Goal: Task Accomplishment & Management: Manage account settings

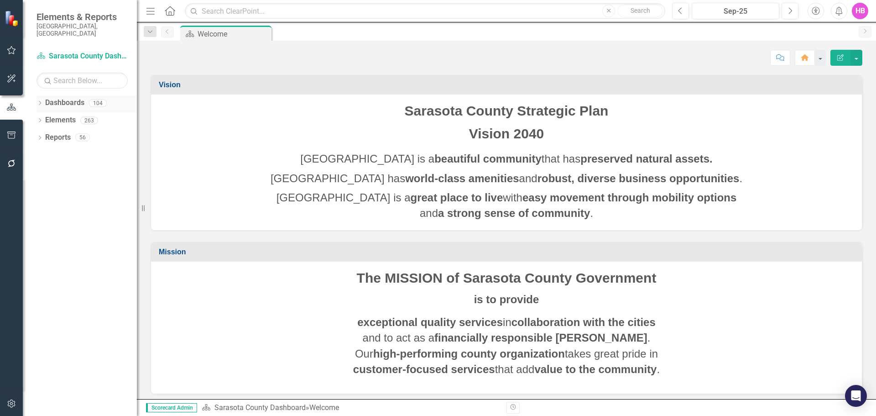
click at [38, 101] on icon "Dropdown" at bounding box center [40, 103] width 6 height 5
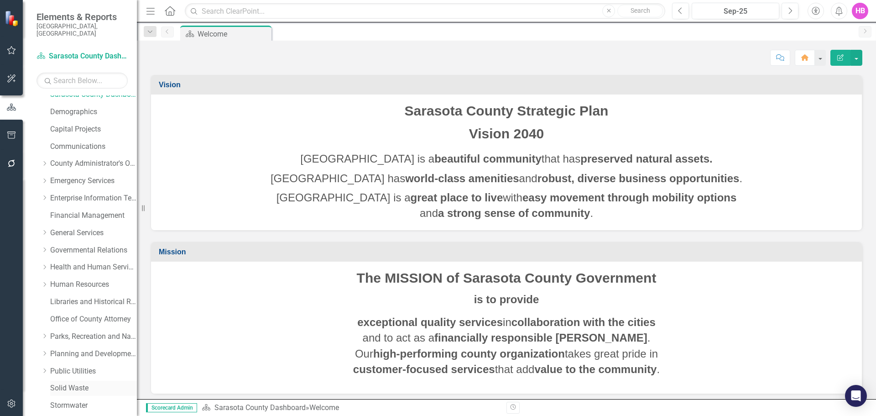
scroll to position [91, 0]
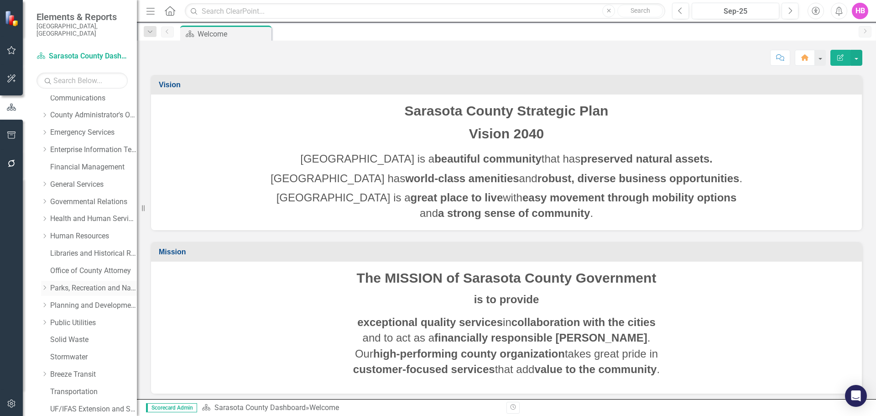
click at [61, 283] on link "Parks, Recreation and Natural Resources" at bounding box center [93, 288] width 87 height 10
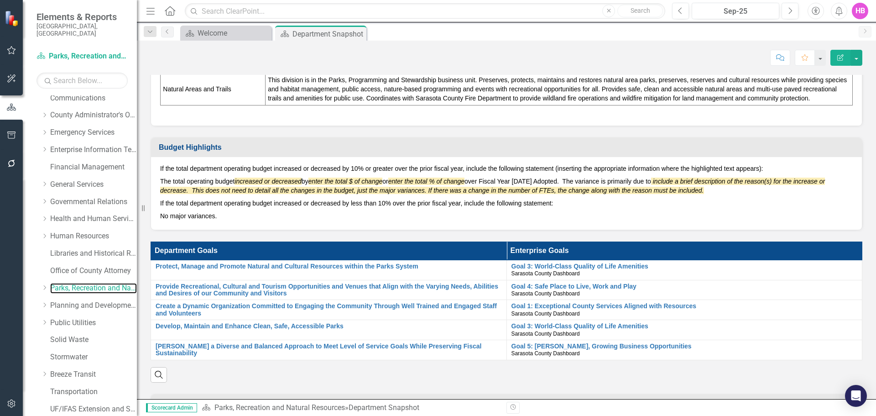
scroll to position [639, 0]
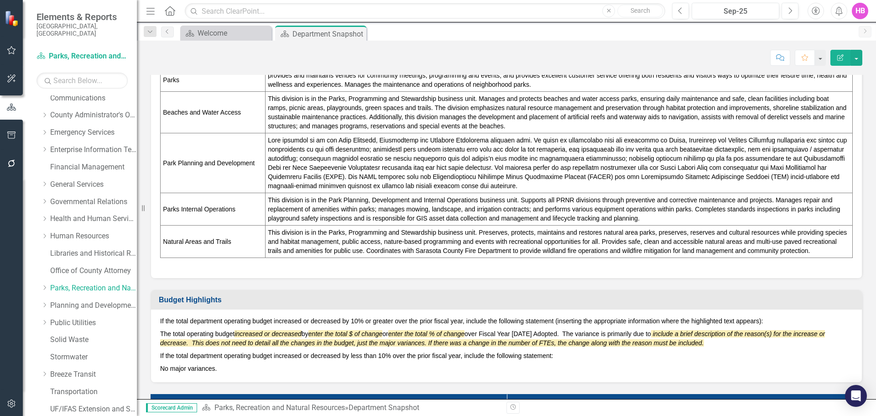
click at [840, 60] on icon "Edit Report" at bounding box center [840, 57] width 8 height 6
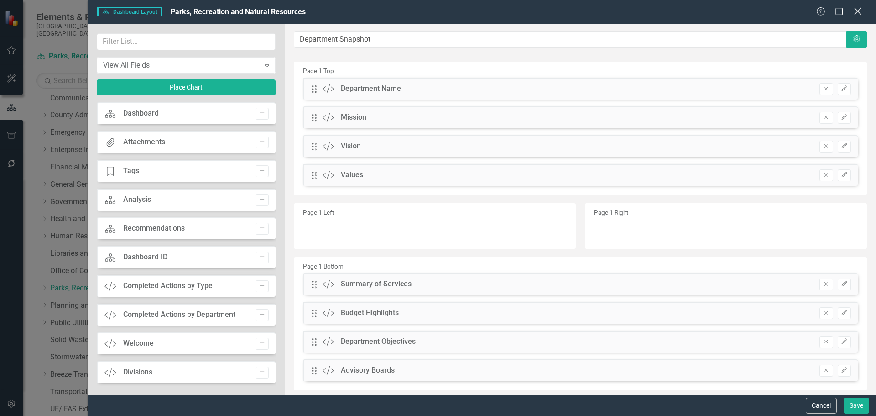
click at [862, 14] on icon "Close" at bounding box center [857, 11] width 11 height 9
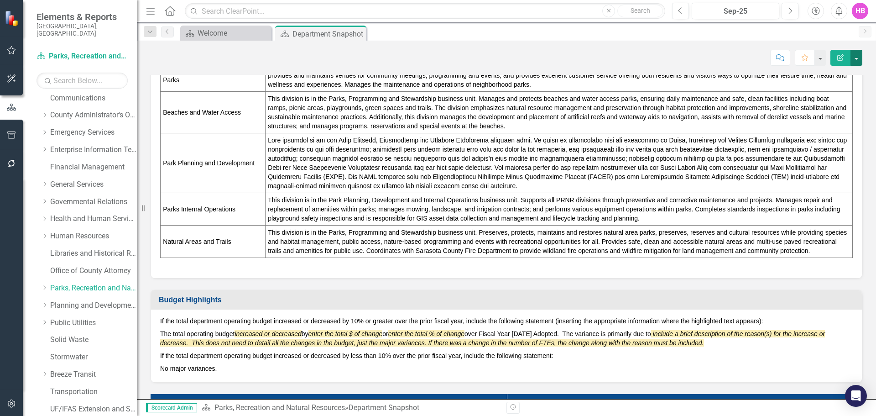
click at [856, 59] on button "button" at bounding box center [857, 58] width 12 height 16
click at [821, 73] on link "Edit Edit Dashboard" at bounding box center [825, 74] width 74 height 17
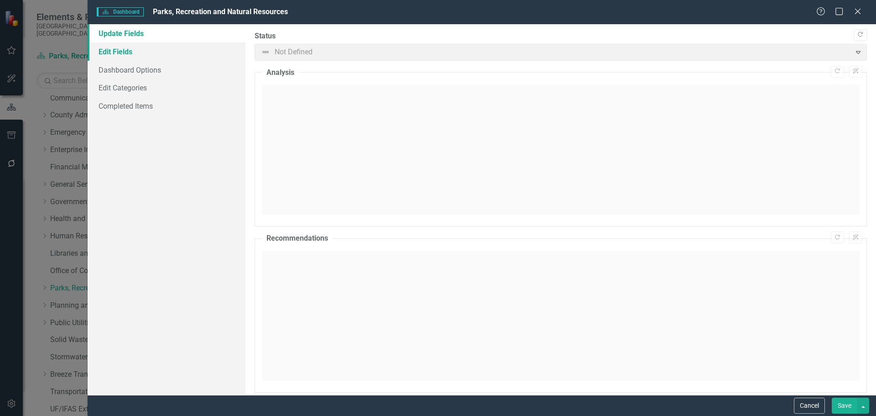
click at [129, 48] on link "Edit Fields" at bounding box center [167, 51] width 158 height 18
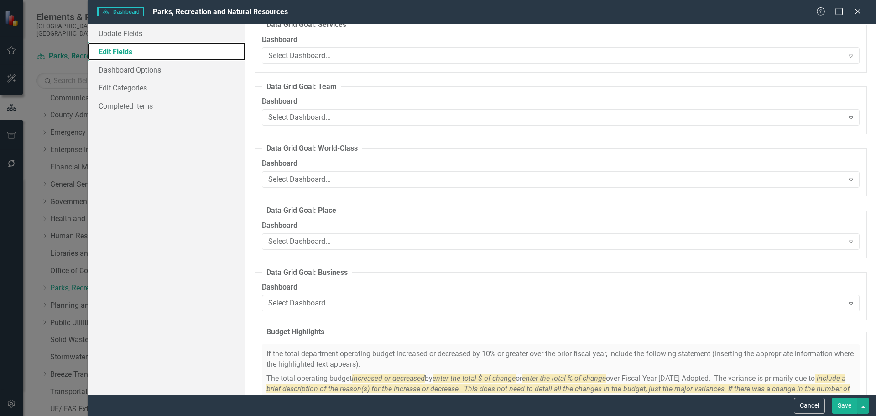
scroll to position [4732, 0]
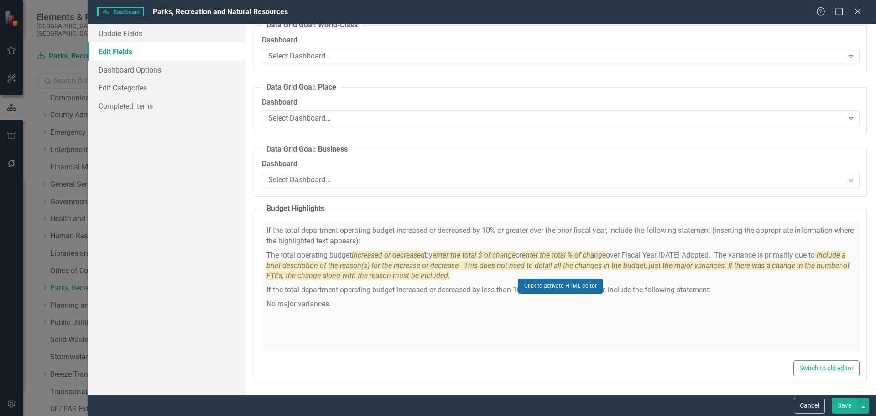
click at [544, 282] on button "Click to activate HTML editor" at bounding box center [560, 285] width 84 height 15
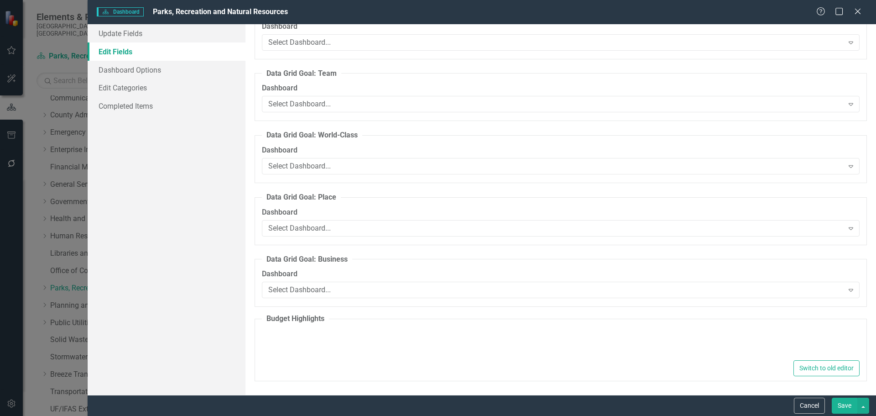
type textarea "<p>If the total department operating budget increased or decreased by 10% or gr…"
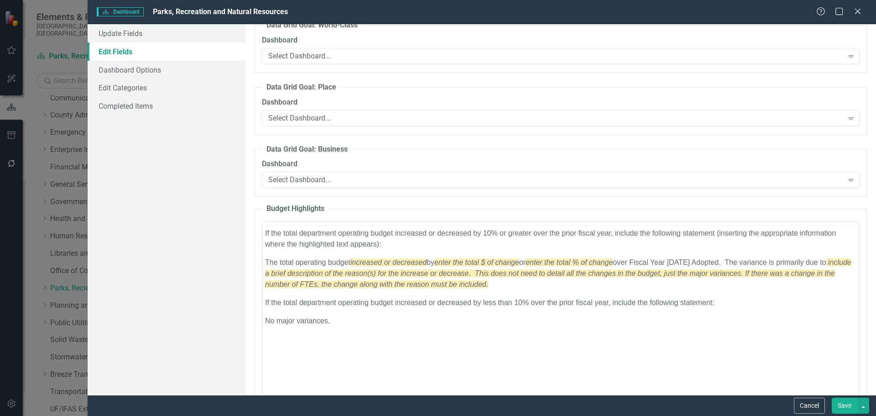
scroll to position [0, 0]
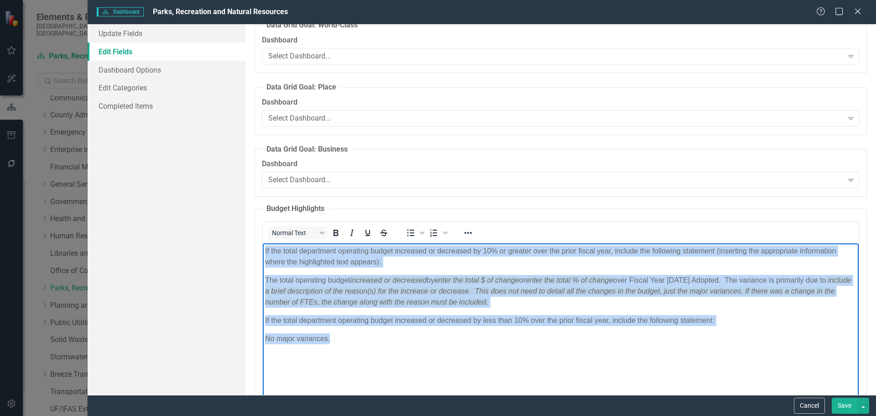
drag, startPoint x: 328, startPoint y: 339, endPoint x: 264, endPoint y: 251, distance: 109.3
click at [264, 251] on body "If the total department operating budget increased or decreased by 10% or great…" at bounding box center [560, 311] width 596 height 137
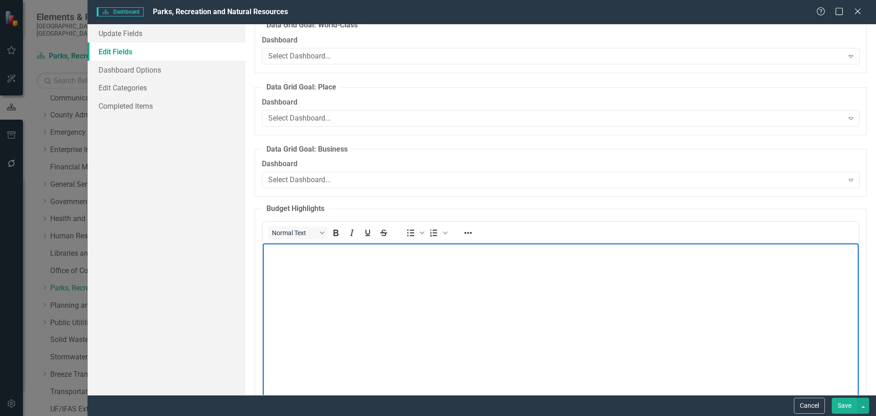
drag, startPoint x: 277, startPoint y: 260, endPoint x: 286, endPoint y: 314, distance: 54.5
click at [286, 314] on body "Rich Text Area. Press ALT-0 for help." at bounding box center [560, 311] width 596 height 137
click at [478, 313] on body "Rich Text Area. Press ALT-0 for help." at bounding box center [560, 311] width 596 height 137
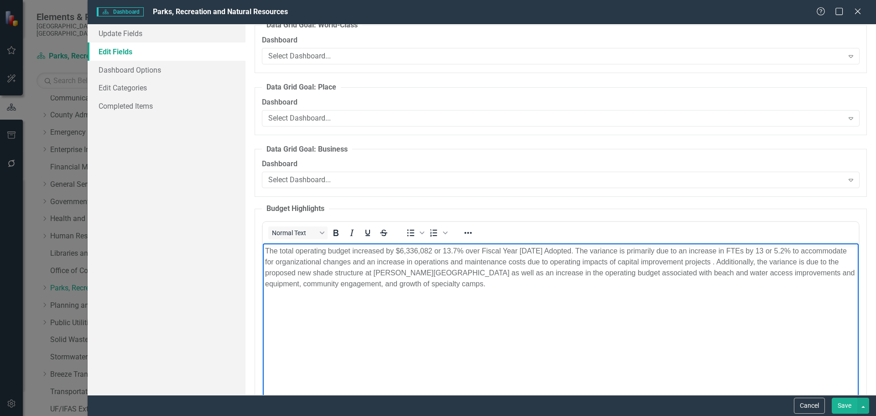
click at [711, 261] on p "The total operating budget increased by $6,336,082 or 13.7% over Fiscal Year [D…" at bounding box center [560, 267] width 591 height 44
click at [842, 402] on button "Save" at bounding box center [845, 405] width 26 height 16
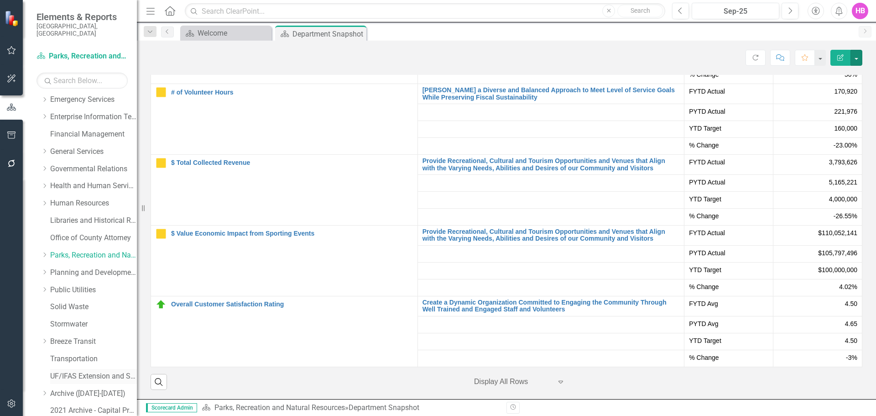
scroll to position [156, 0]
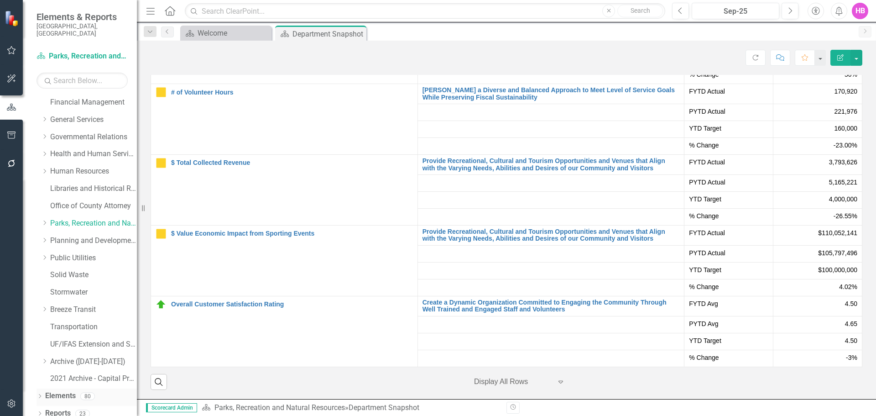
click at [40, 394] on icon "Dropdown" at bounding box center [40, 396] width 6 height 5
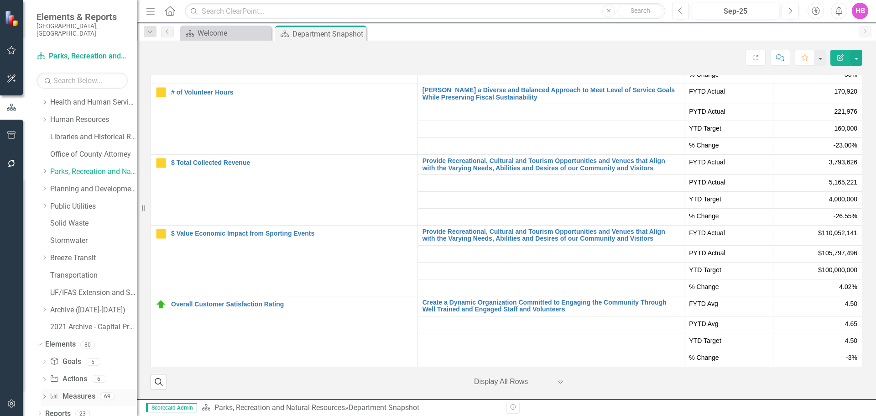
click at [68, 391] on link "Measure Measures" at bounding box center [72, 396] width 45 height 10
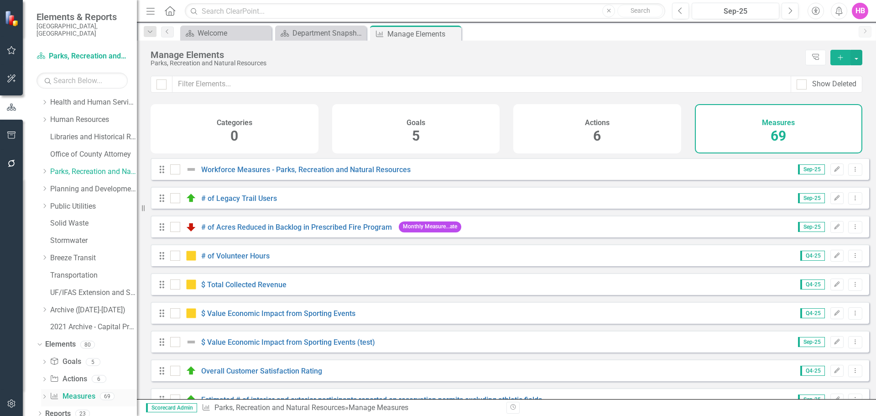
click at [46, 395] on icon "Dropdown" at bounding box center [44, 397] width 6 height 5
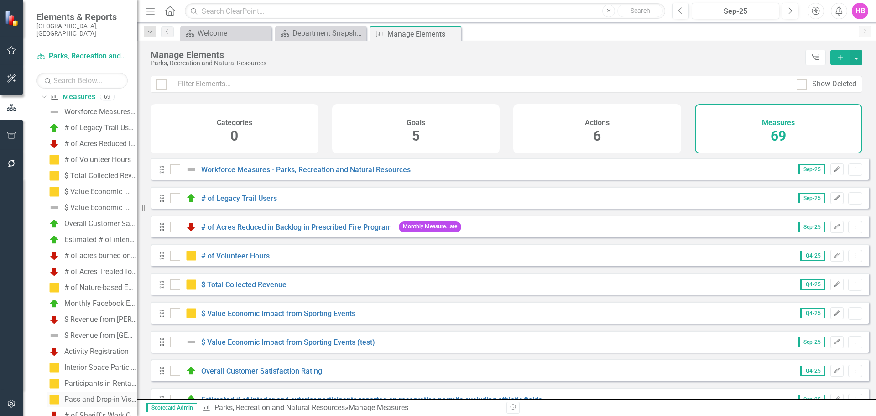
scroll to position [527, 0]
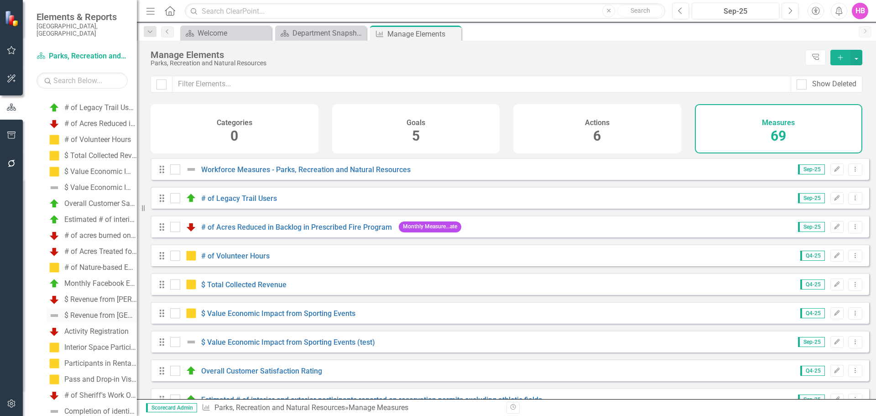
click at [75, 311] on div "$ Revenue from [GEOGRAPHIC_DATA]" at bounding box center [100, 315] width 73 height 8
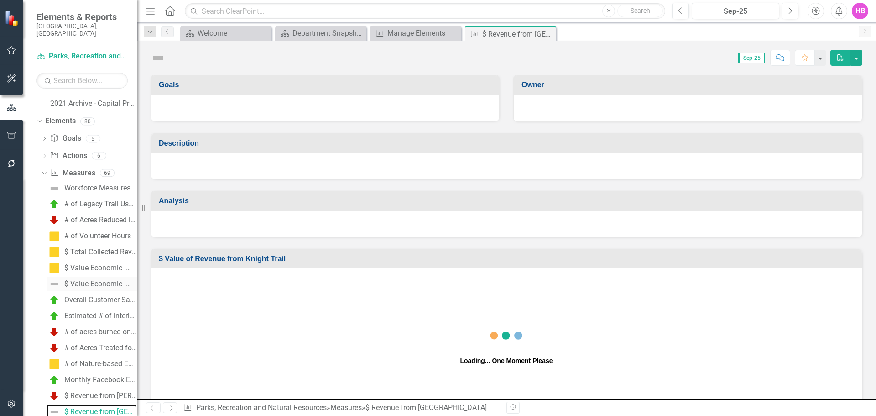
scroll to position [426, 0]
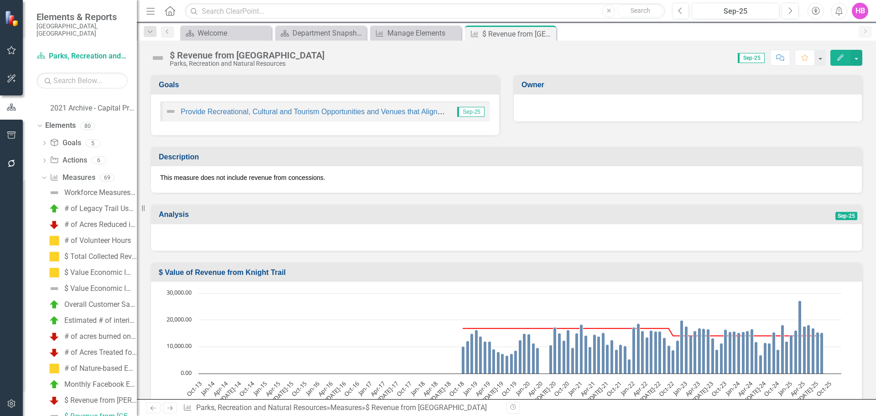
click at [842, 58] on icon "Edit" at bounding box center [840, 57] width 8 height 6
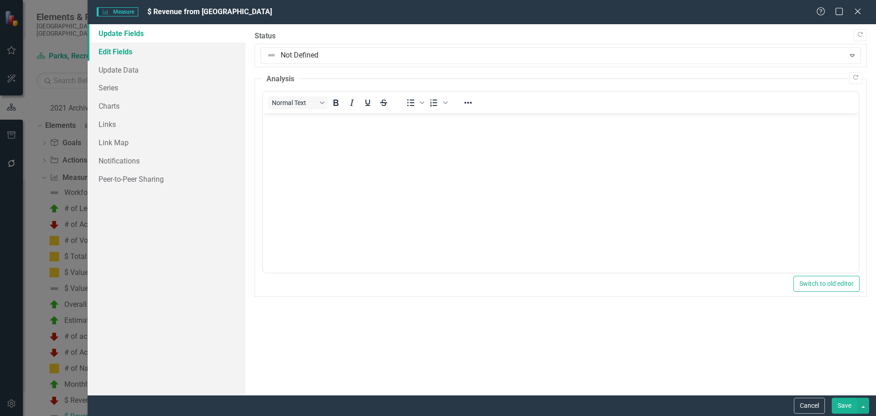
scroll to position [0, 0]
click at [117, 53] on link "Edit Fields" at bounding box center [167, 51] width 158 height 18
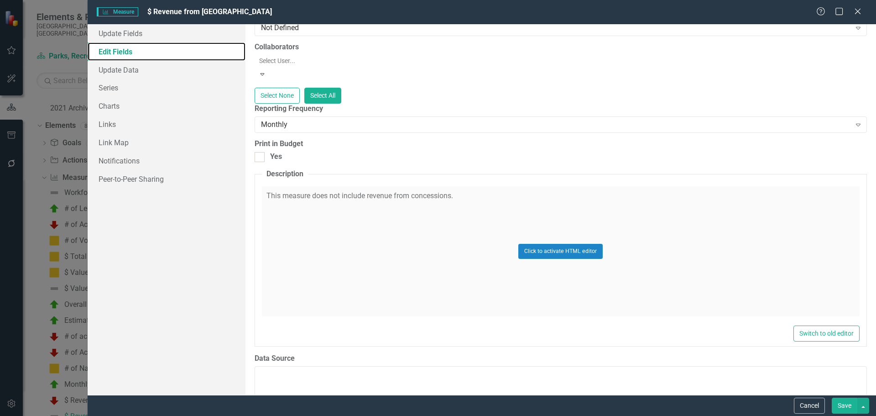
scroll to position [228, 0]
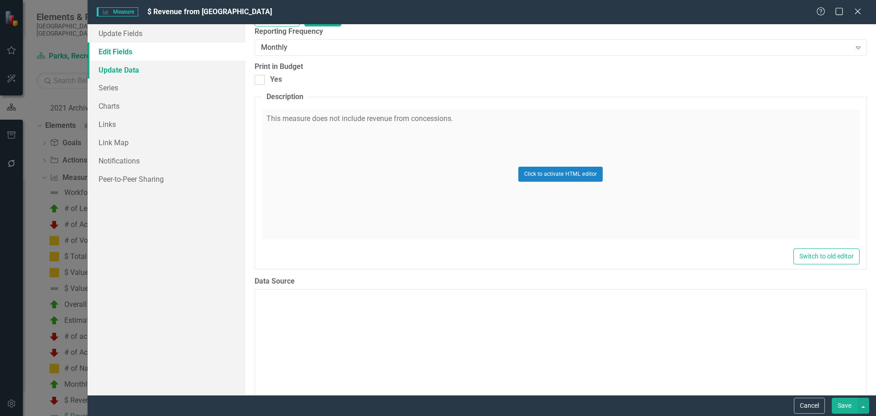
click at [129, 68] on link "Update Data" at bounding box center [167, 70] width 158 height 18
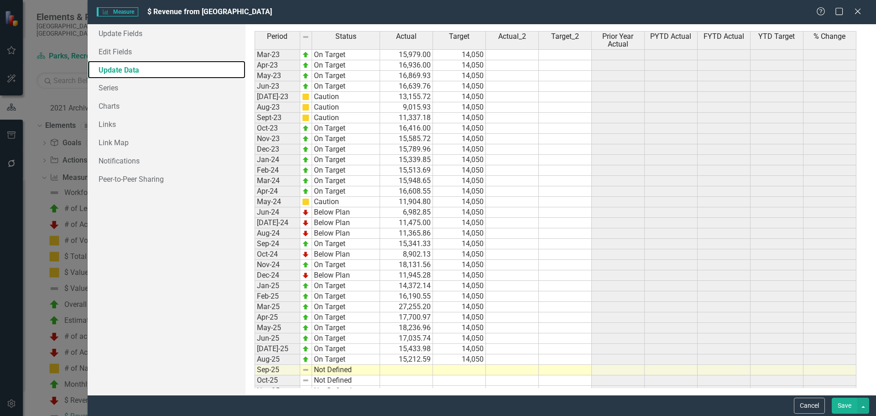
scroll to position [1199, 0]
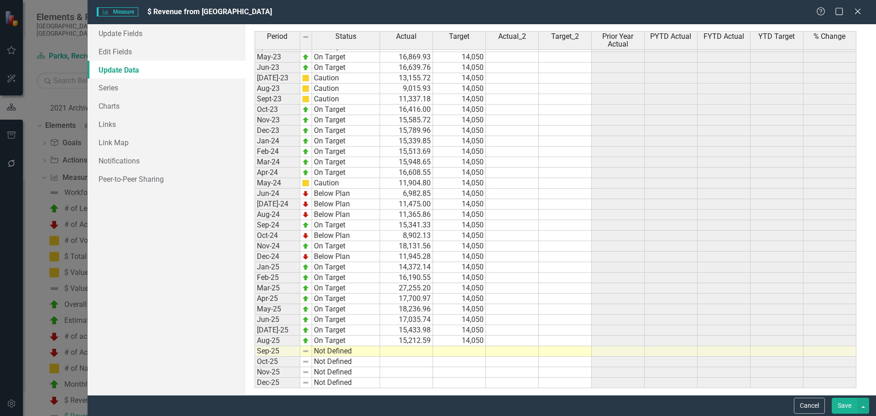
click at [413, 350] on tbody "Feb-22 Below Plan 18,720.38 16,823 Mar-22 Below Plan 15,863.91 16,823 Apr-22 Be…" at bounding box center [556, 141] width 602 height 494
click at [397, 352] on td at bounding box center [406, 351] width 53 height 10
click at [467, 352] on td at bounding box center [459, 351] width 53 height 10
type textarea "14050"
click at [142, 30] on link "Update Fields" at bounding box center [167, 33] width 158 height 18
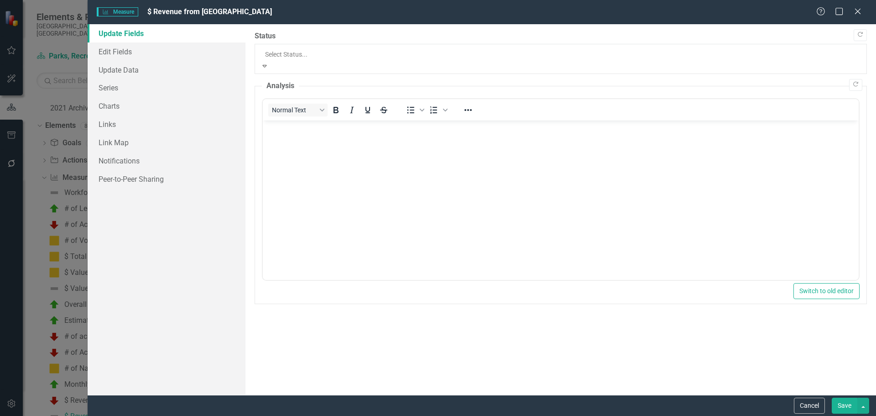
drag, startPoint x: 267, startPoint y: 49, endPoint x: 292, endPoint y: 66, distance: 30.6
click at [267, 49] on div at bounding box center [560, 54] width 591 height 11
click at [842, 407] on button "Save" at bounding box center [845, 405] width 26 height 16
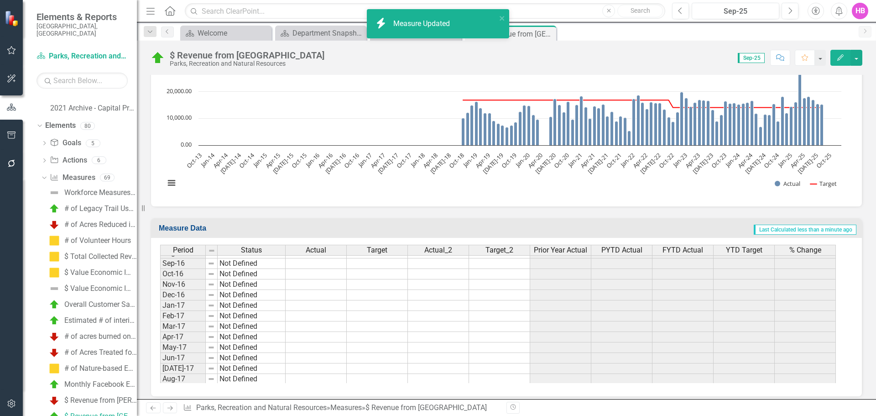
scroll to position [718, 0]
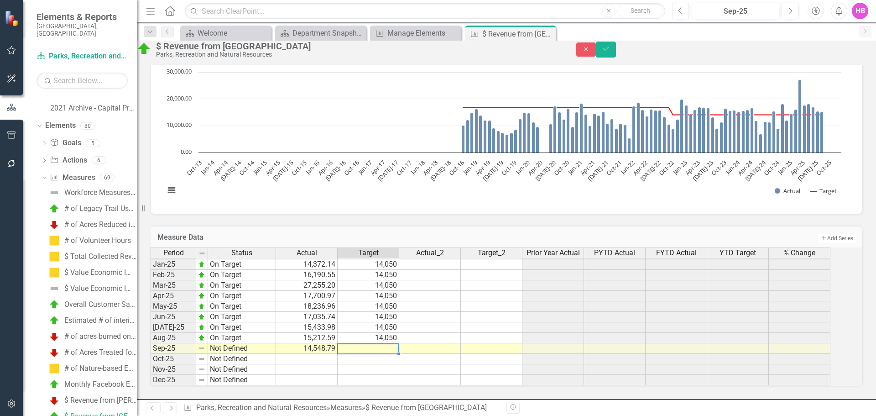
click at [369, 343] on td at bounding box center [369, 348] width 62 height 10
type textarea "14050"
click at [610, 52] on icon "Save" at bounding box center [606, 49] width 8 height 6
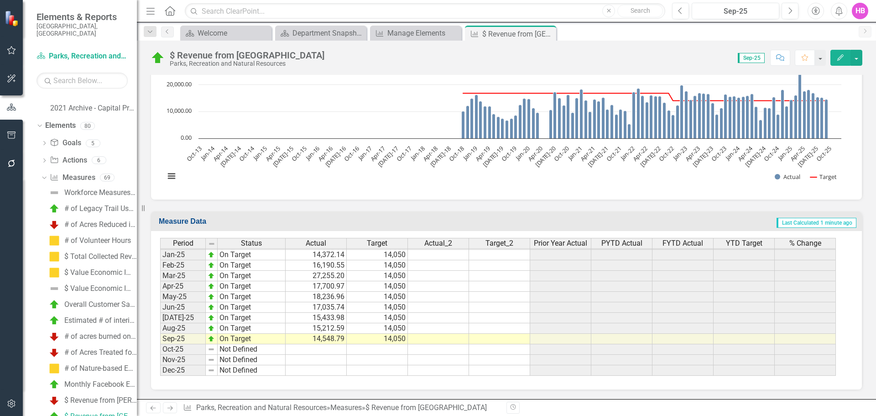
click at [43, 174] on icon "Dropdown" at bounding box center [43, 177] width 5 height 6
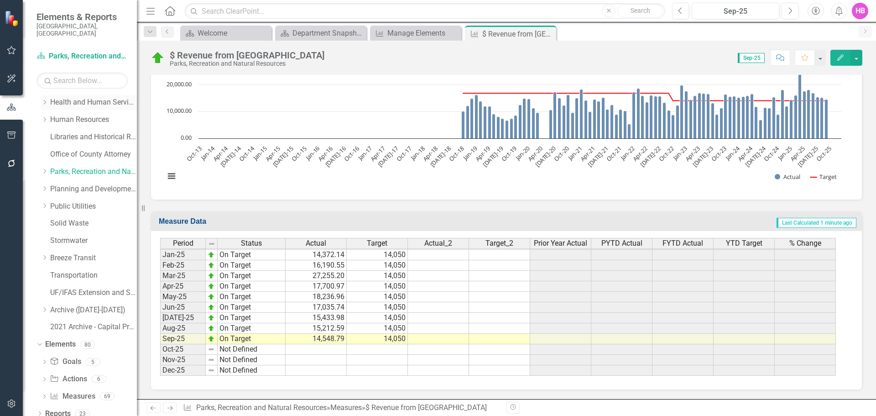
scroll to position [0, 0]
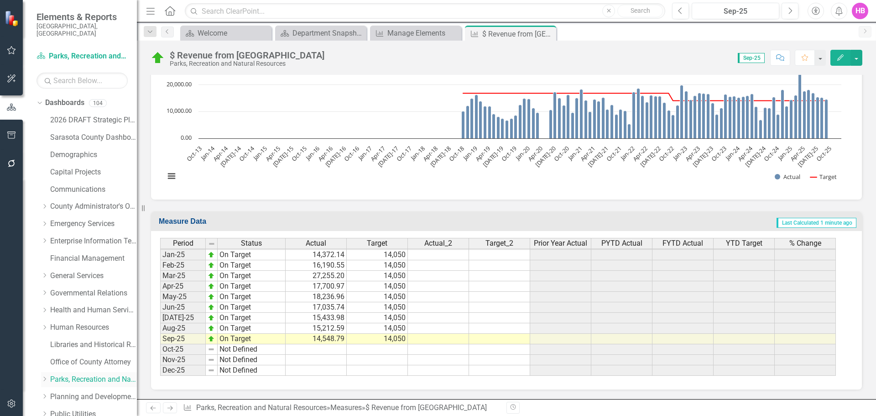
click at [89, 374] on link "Parks, Recreation and Natural Resources" at bounding box center [93, 379] width 87 height 10
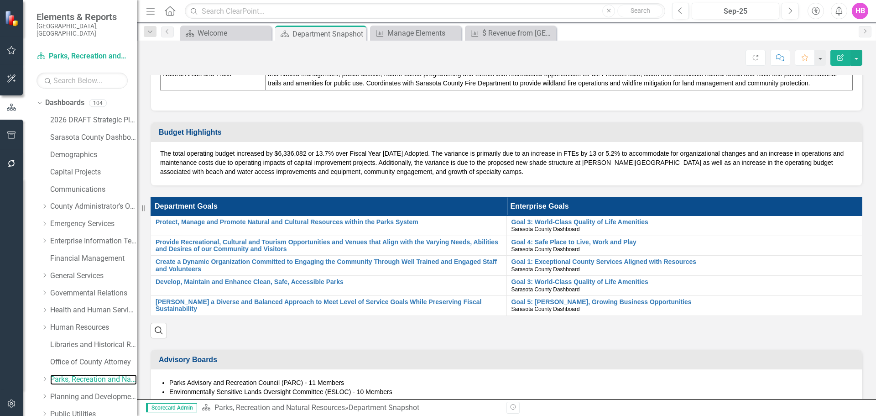
scroll to position [821, 0]
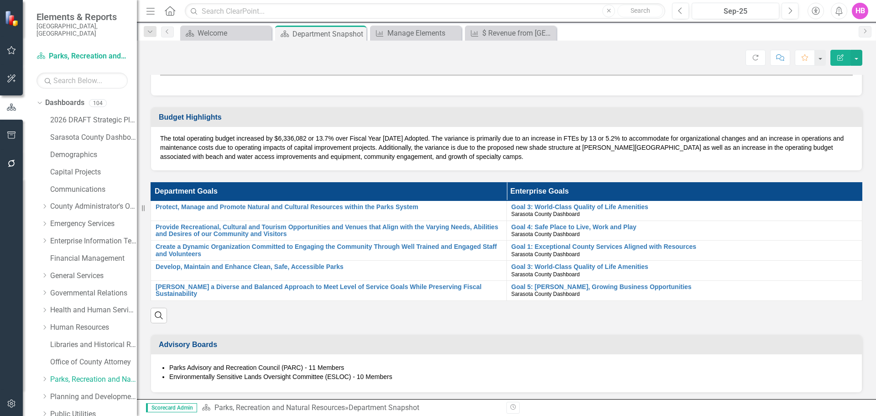
click at [855, 13] on div "HB" at bounding box center [860, 11] width 16 height 16
click at [820, 115] on link "Logout Log Out" at bounding box center [832, 115] width 72 height 17
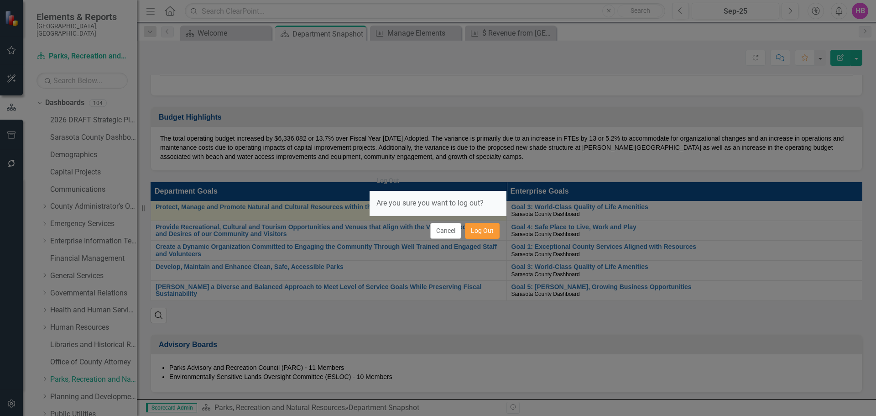
drag, startPoint x: 487, startPoint y: 232, endPoint x: 466, endPoint y: 225, distance: 21.5
click at [487, 231] on button "Log Out" at bounding box center [482, 231] width 35 height 16
